Goal: Task Accomplishment & Management: Complete application form

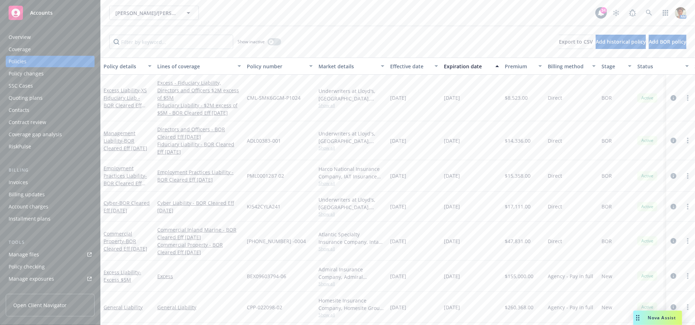
scroll to position [9, 0]
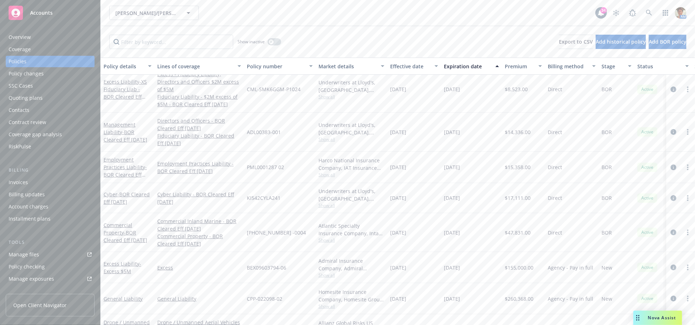
click at [48, 94] on div "Quoting plans" at bounding box center [50, 97] width 83 height 11
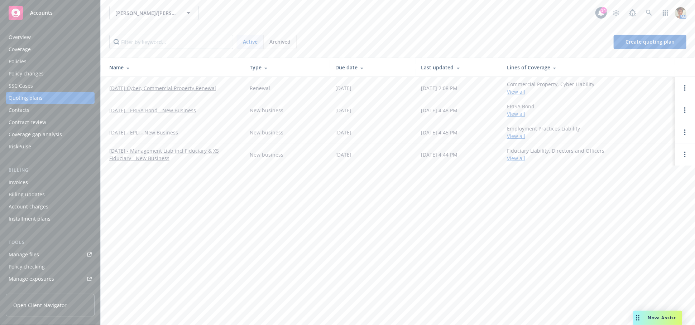
click at [169, 134] on link "[DATE] - EPLI - New Business" at bounding box center [143, 133] width 69 height 8
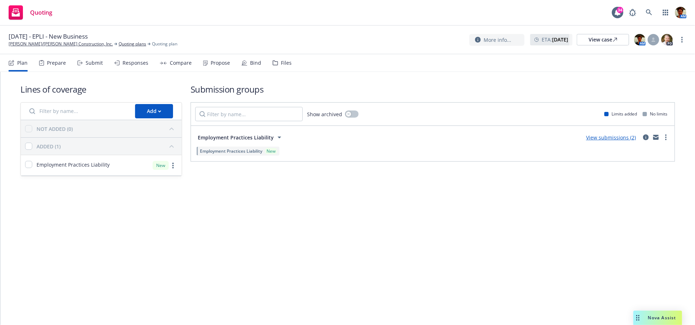
click at [83, 61] on div "Submit" at bounding box center [89, 62] width 25 height 17
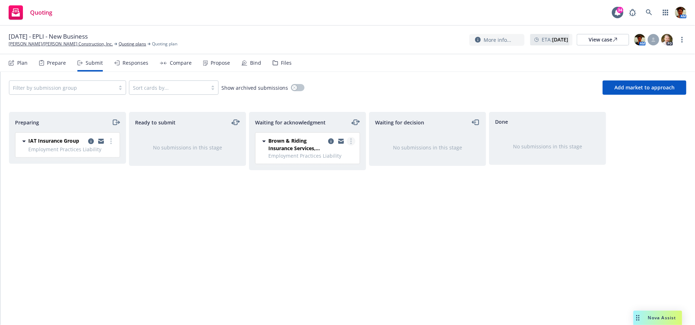
click at [349, 142] on link "more" at bounding box center [351, 141] width 9 height 9
click at [318, 199] on span "Add accepted decision" at bounding box center [319, 198] width 72 height 7
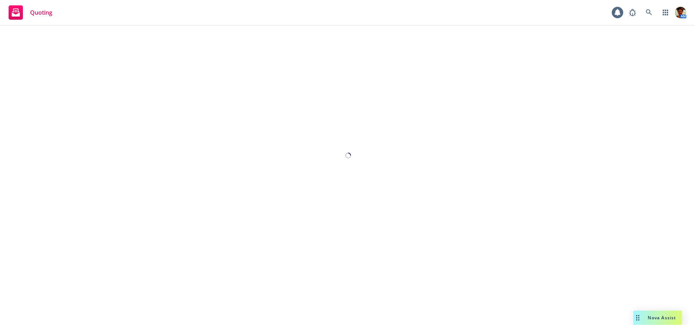
select select "12"
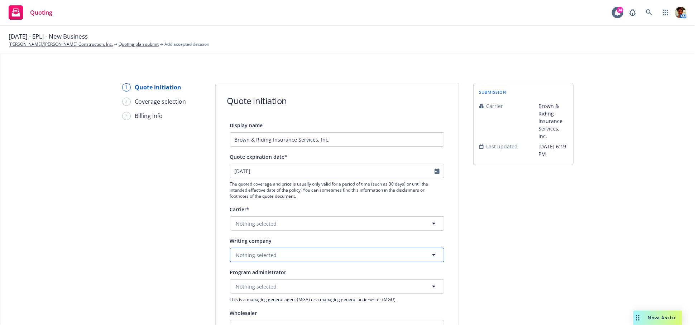
click at [283, 259] on button "Nothing selected" at bounding box center [337, 255] width 214 height 14
type input "Harco National"
click at [296, 234] on span "Domestic - 26433" at bounding box center [281, 235] width 87 height 8
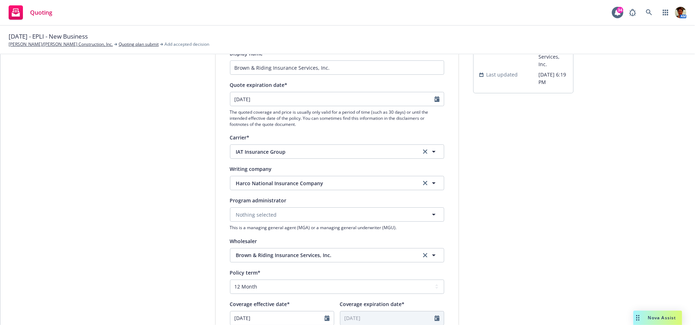
scroll to position [79, 0]
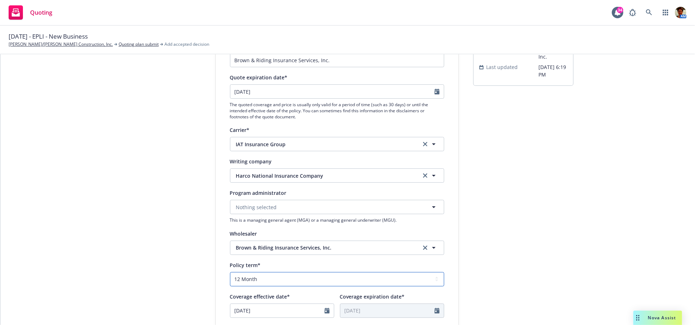
click at [269, 279] on select "Select policy term 12 Month 6 Month 4 Month 3 Month 2 Month 1 Month 36 Month (3…" at bounding box center [337, 279] width 214 height 14
select select "other"
click at [230, 272] on select "Select policy term 12 Month 6 Month 4 Month 3 Month 2 Month 1 Month 36 Month (3…" at bounding box center [337, 279] width 214 height 14
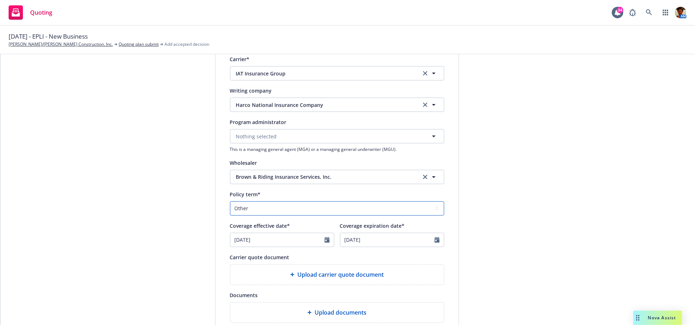
scroll to position [159, 0]
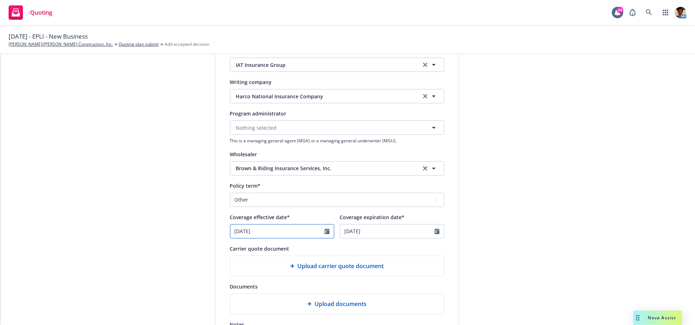
select select "5"
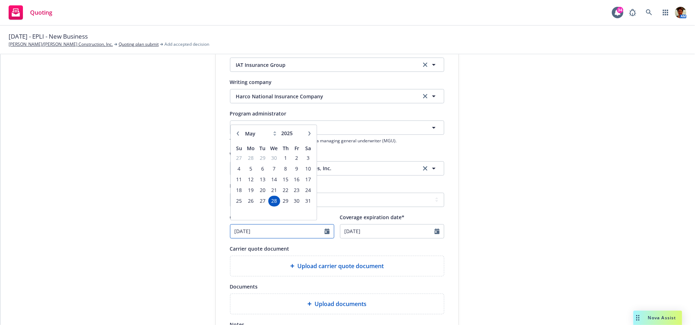
drag, startPoint x: 249, startPoint y: 235, endPoint x: 207, endPoint y: 239, distance: 42.1
click at [208, 238] on div "1 Quote initiation 2 Coverage selection 3 Billing info Quote initiation Display…" at bounding box center [347, 164] width 677 height 480
type input "[DATE]"
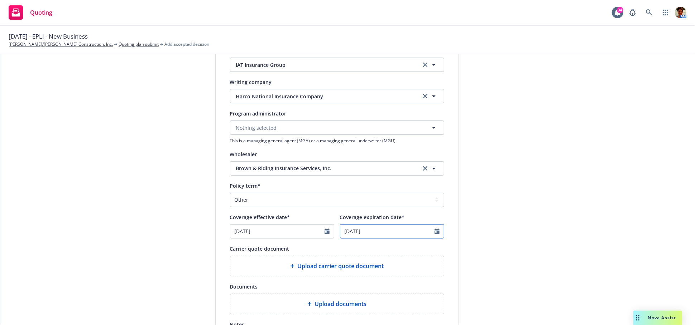
select select "5"
type input "[DATE]"
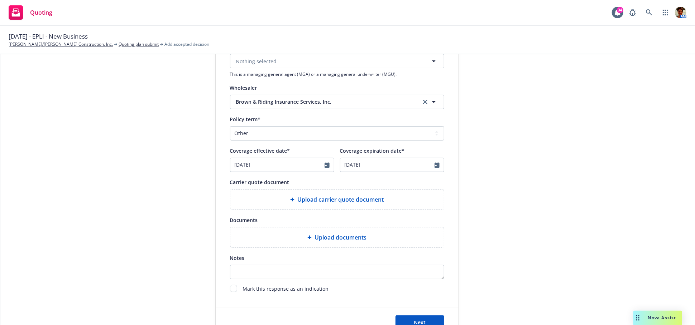
scroll to position [238, 0]
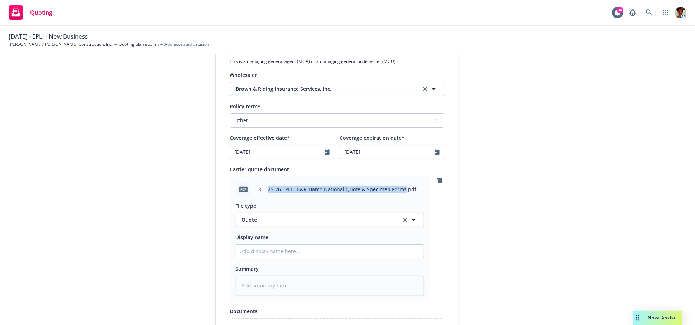
drag, startPoint x: 264, startPoint y: 191, endPoint x: 399, endPoint y: 195, distance: 135.0
click at [400, 194] on div "pdf EDC - 25-26 EPLI - B&R-Harco National Quote & Specimen Forms.pdf" at bounding box center [330, 189] width 188 height 15
copy span "25-26 EPLI - B&R-Harco National Quote & Specimen Forms"
click at [276, 250] on input "Display name" at bounding box center [330, 252] width 188 height 14
paste input "25-26 EPLI - B&R-Harco National Quote & Specimen Forms"
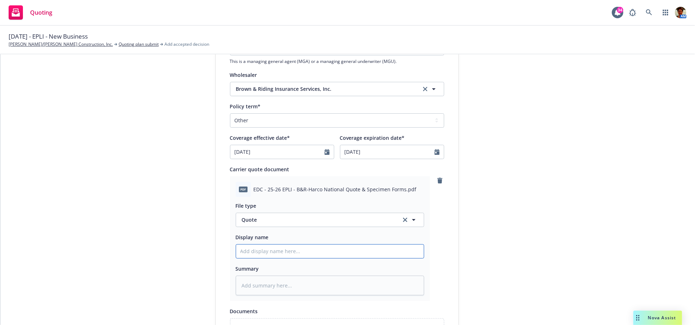
type textarea "x"
type input "25-26 EPLI - B&R-Harco National Quote & Specimen Forms"
click at [281, 286] on textarea at bounding box center [330, 286] width 188 height 20
paste textarea "25-26 EPLI - B&R-Harco National Quote & Specimen Forms"
type textarea "x"
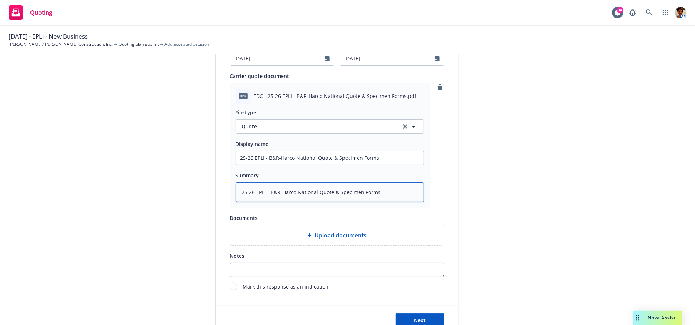
scroll to position [358, 0]
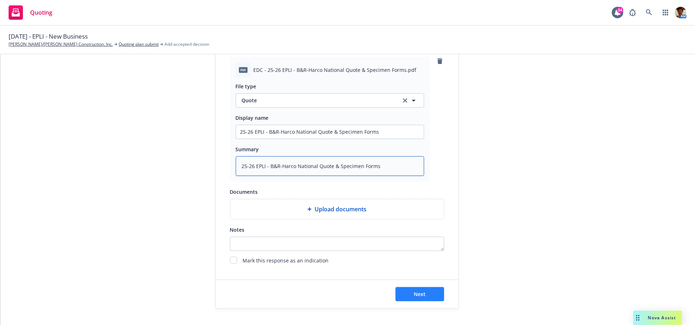
type textarea "25-26 EPLI - B&R-Harco National Quote & Specimen Forms"
click at [419, 293] on span "Next" at bounding box center [420, 294] width 12 height 7
type textarea "x"
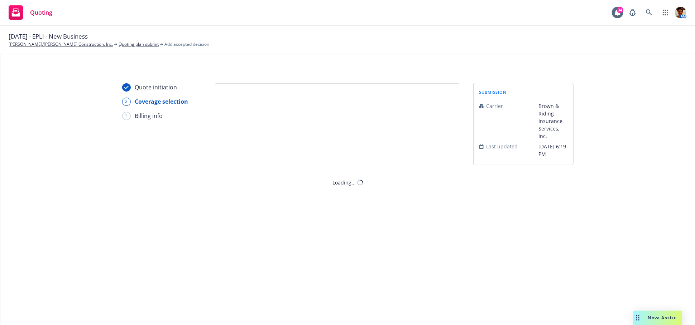
scroll to position [0, 0]
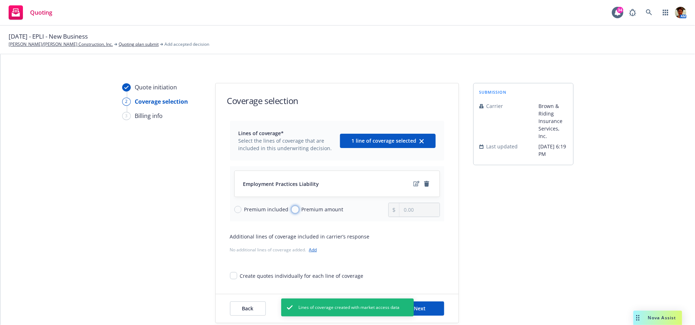
drag, startPoint x: 291, startPoint y: 207, endPoint x: 323, endPoint y: 210, distance: 32.4
click at [291, 207] on input "Premium amount" at bounding box center [294, 209] width 7 height 7
radio input "true"
drag, startPoint x: 418, startPoint y: 213, endPoint x: 666, endPoint y: 236, distance: 249.1
click at [421, 214] on input "0.00" at bounding box center [419, 210] width 40 height 14
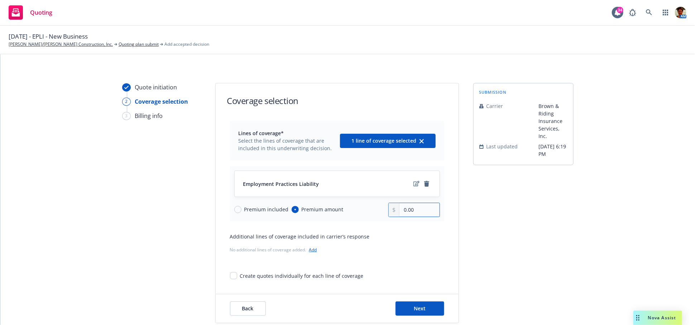
type input "0.00"
type input "14,339.00"
click at [422, 308] on button "Next" at bounding box center [419, 309] width 49 height 14
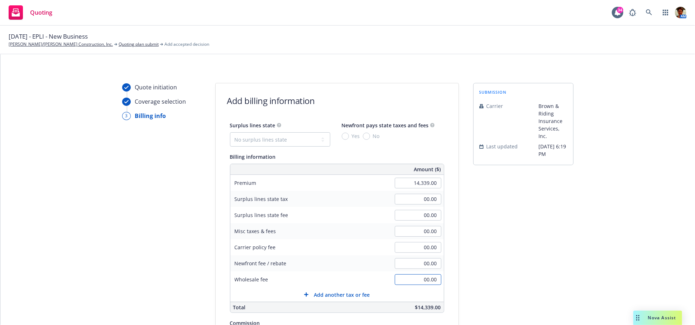
click at [415, 282] on input "00.00" at bounding box center [418, 280] width 47 height 11
type input "430.00"
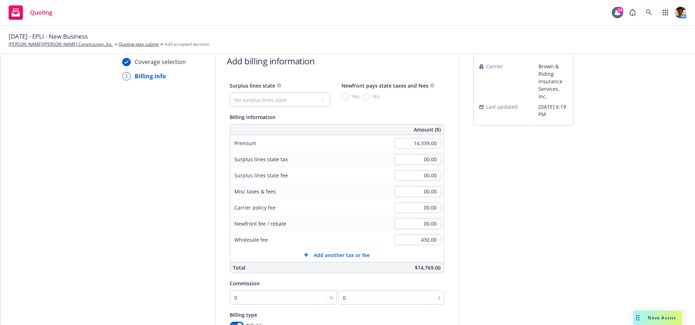
scroll to position [79, 0]
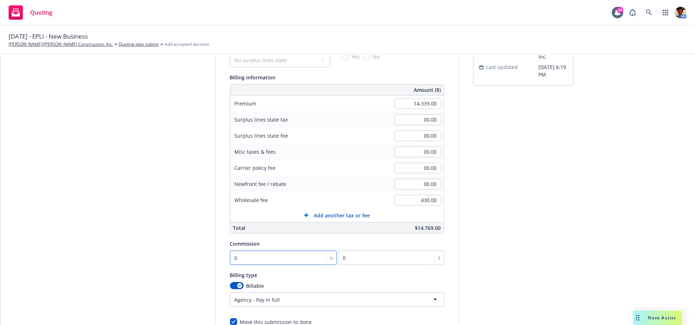
click at [241, 261] on input "0" at bounding box center [283, 258] width 107 height 14
type input "1"
type input "143.39"
type input "14"
type input "2007.46"
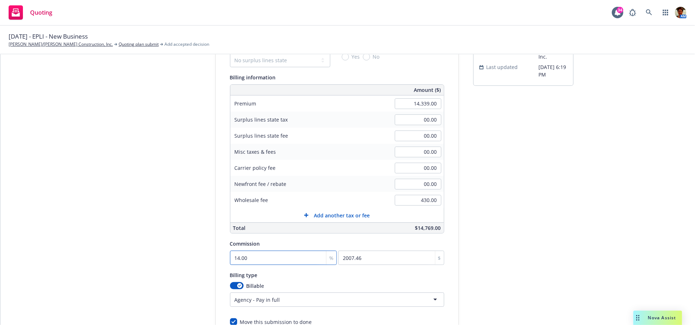
type input "14.00"
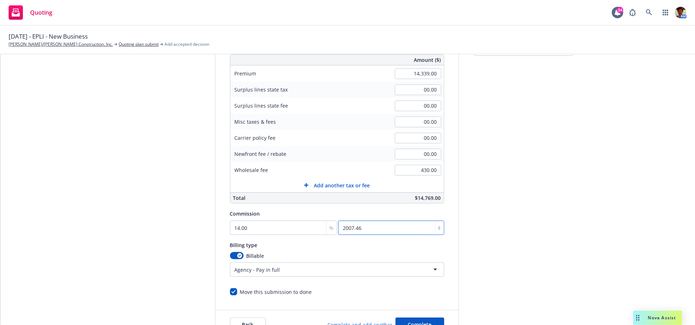
scroll to position [152, 0]
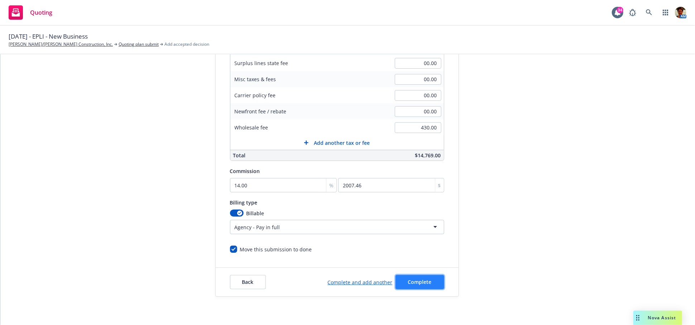
click at [416, 281] on span "Complete" at bounding box center [420, 282] width 24 height 7
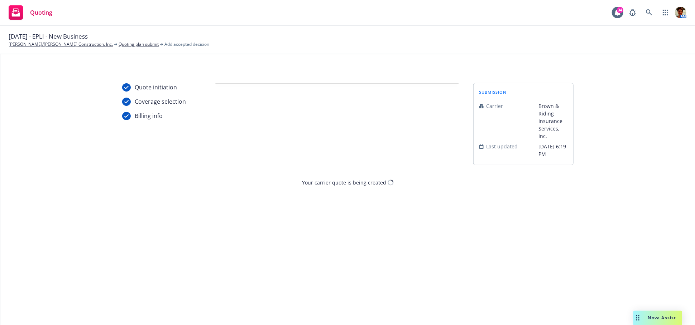
scroll to position [0, 0]
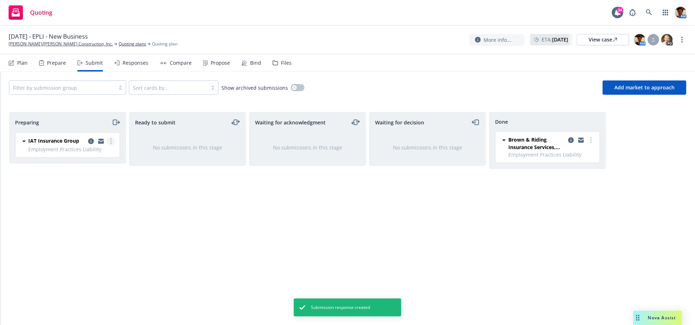
click at [110, 141] on circle "more" at bounding box center [110, 141] width 1 height 1
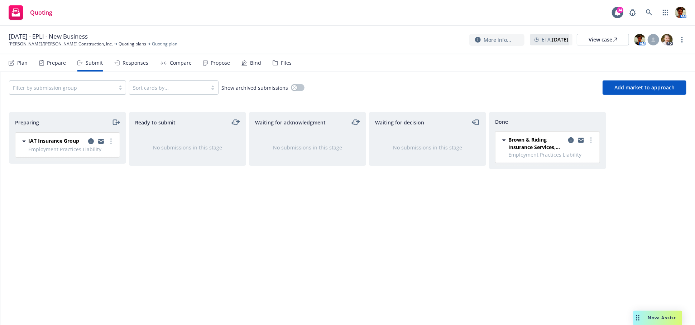
click at [94, 63] on div "Submit" at bounding box center [94, 63] width 17 height 6
